Goal: Information Seeking & Learning: Learn about a topic

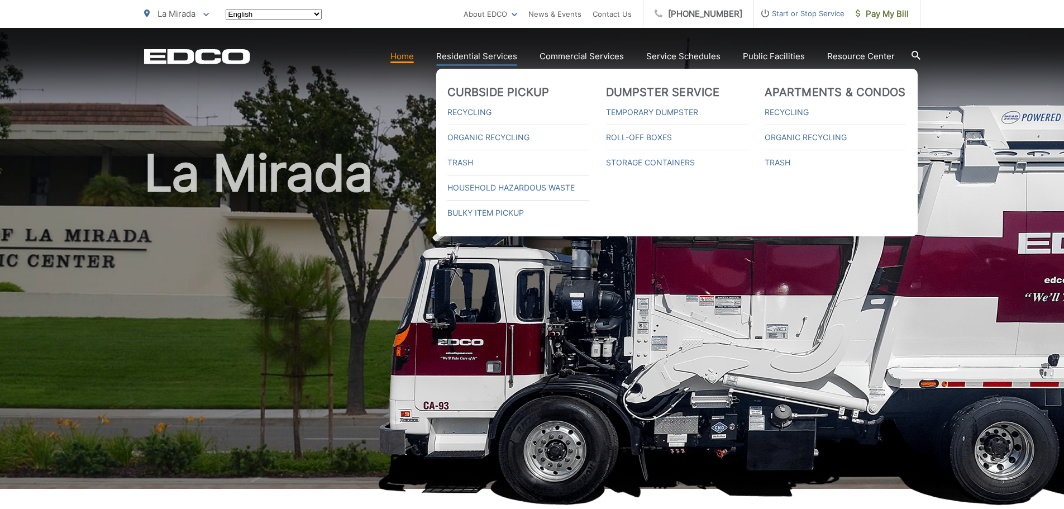
click at [496, 61] on link "Residential Services" at bounding box center [476, 56] width 81 height 13
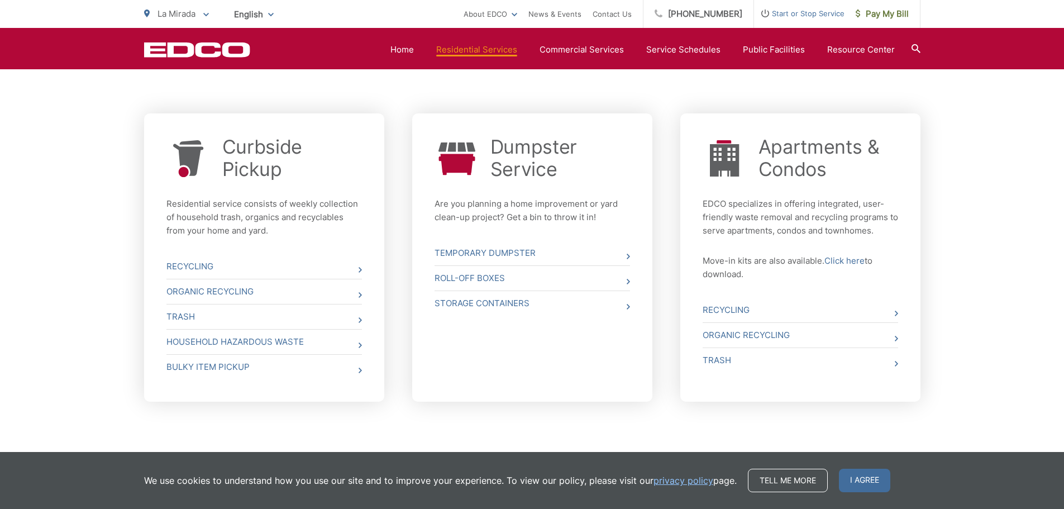
scroll to position [424, 0]
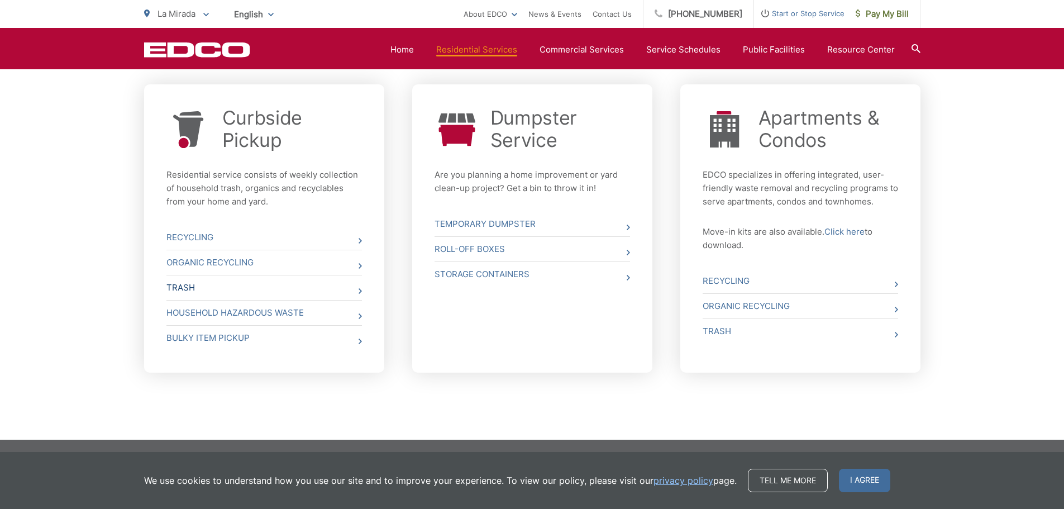
click at [340, 284] on link "Trash" at bounding box center [264, 287] width 196 height 25
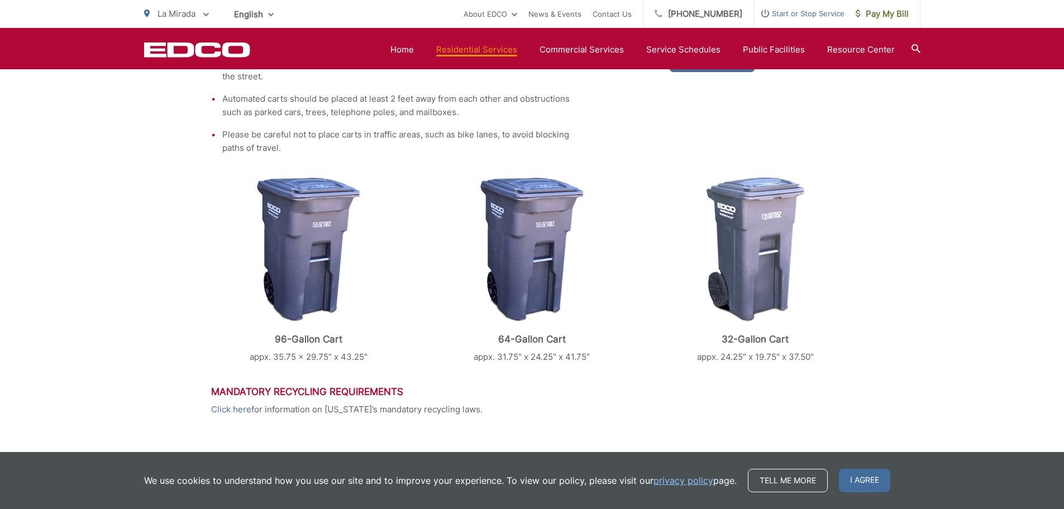
scroll to position [391, 0]
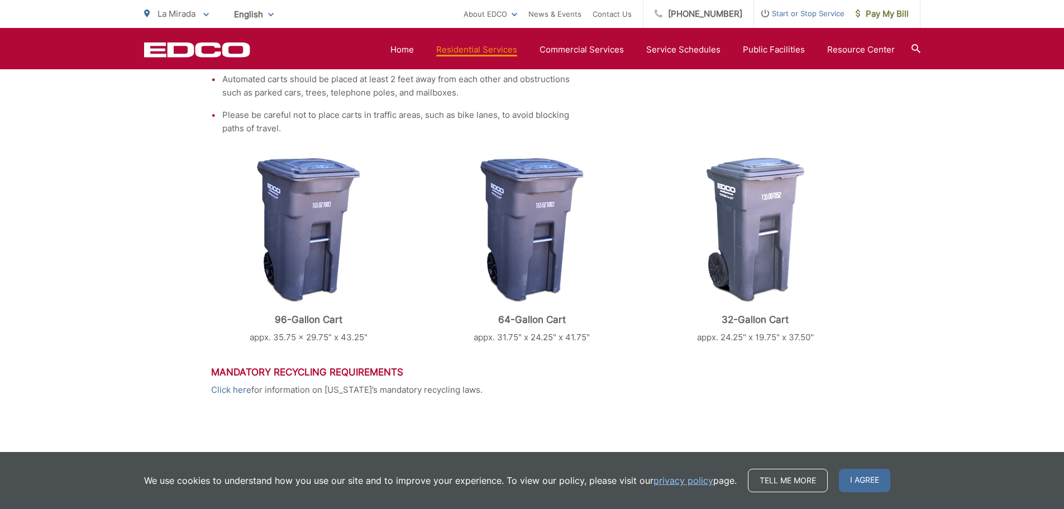
click at [1026, 105] on div "Trash EDCO provides each single-family residential customer with a GRAY automat…" at bounding box center [532, 198] width 1064 height 732
click at [904, 101] on div "Trash EDCO provides each single-family residential customer with a GRAY automat…" at bounding box center [532, 198] width 1064 height 732
